Goal: Use online tool/utility: Use online tool/utility

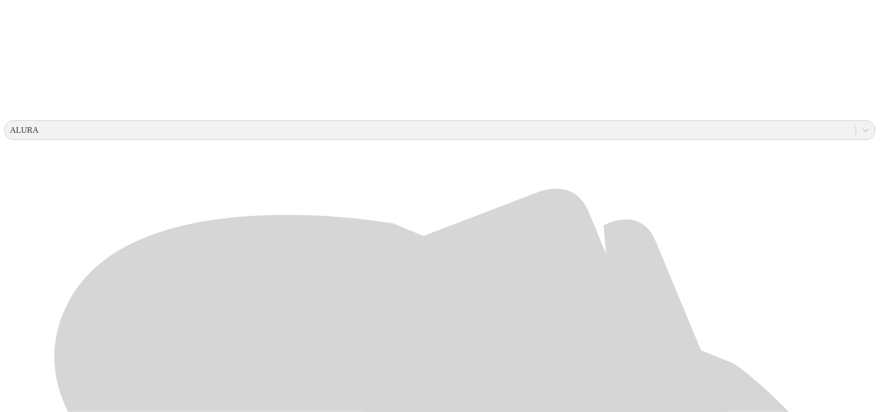
scroll to position [326, 0]
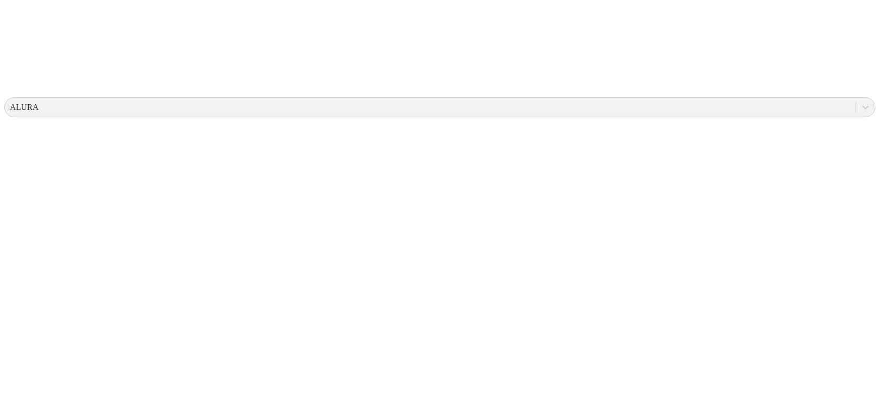
scroll to position [0, 0]
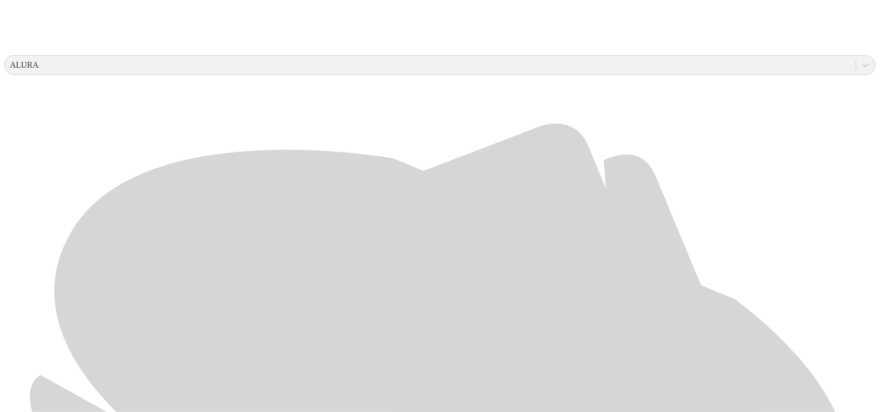
scroll to position [391, 0]
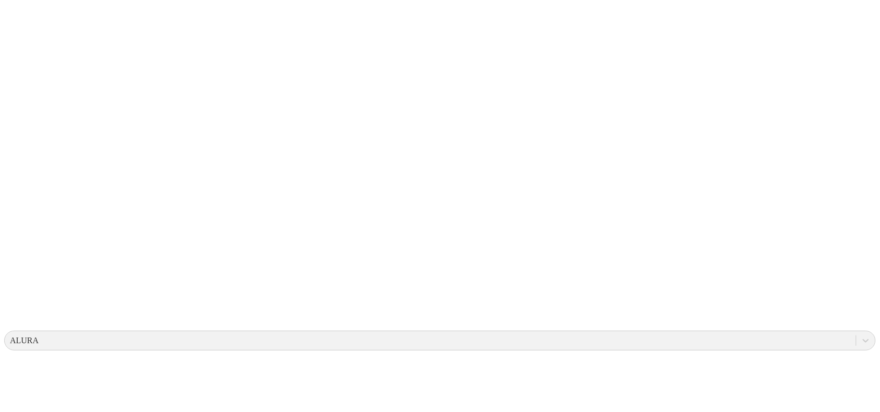
scroll to position [0, 0]
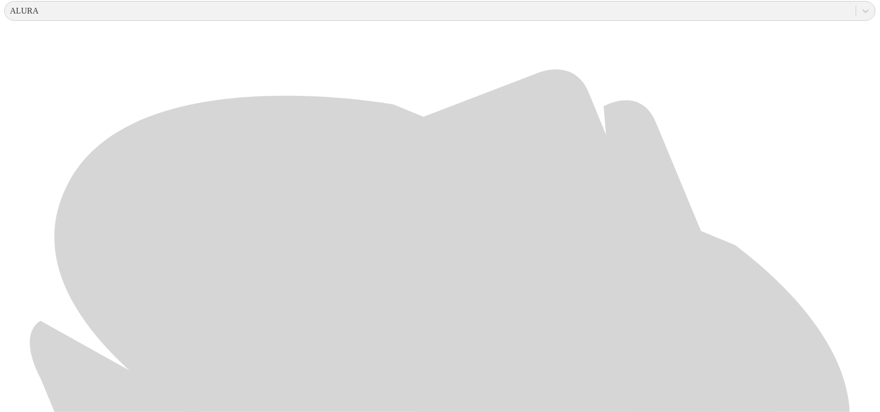
scroll to position [493, 0]
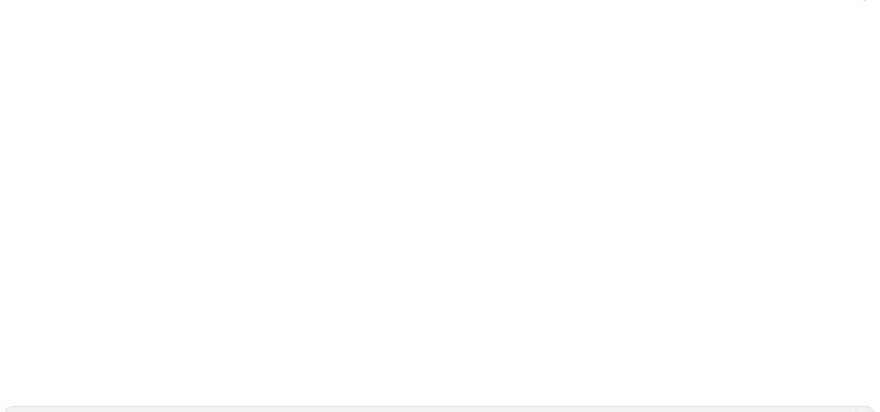
scroll to position [0, 0]
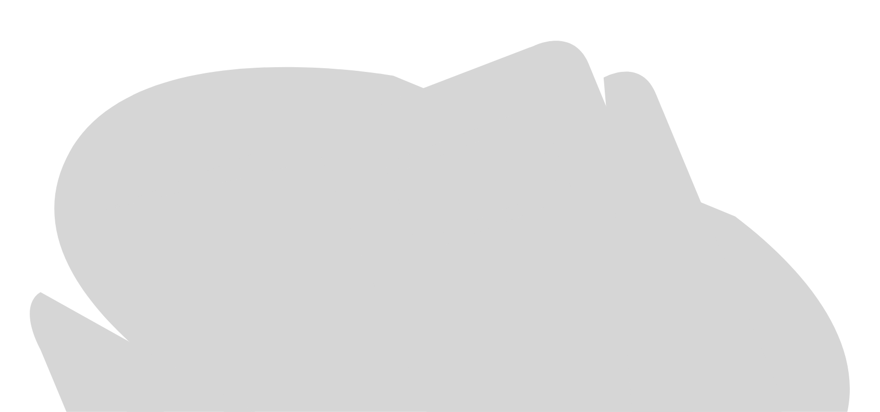
scroll to position [493, 0]
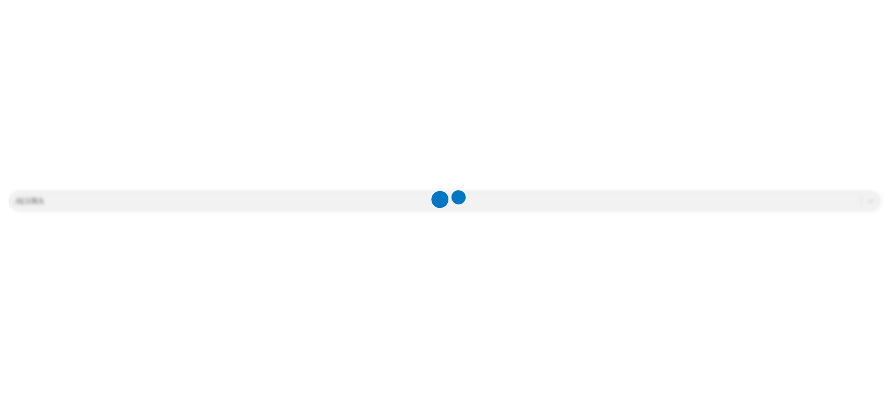
scroll to position [0, 0]
